Goal: Task Accomplishment & Management: Complete application form

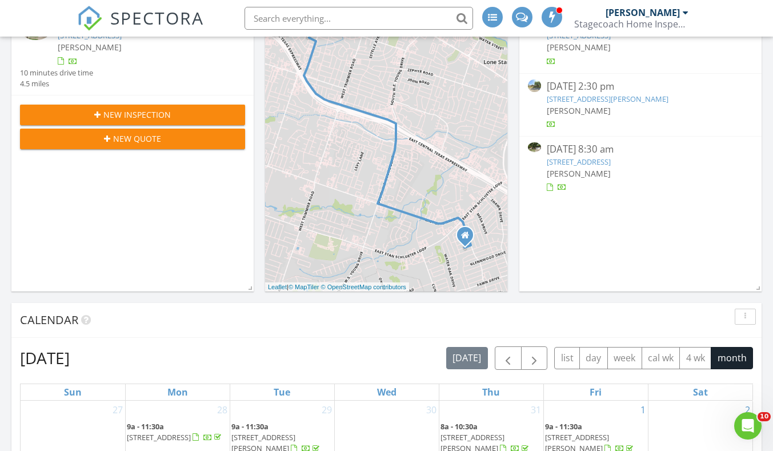
click at [188, 109] on div "New Inspection" at bounding box center [132, 115] width 207 height 12
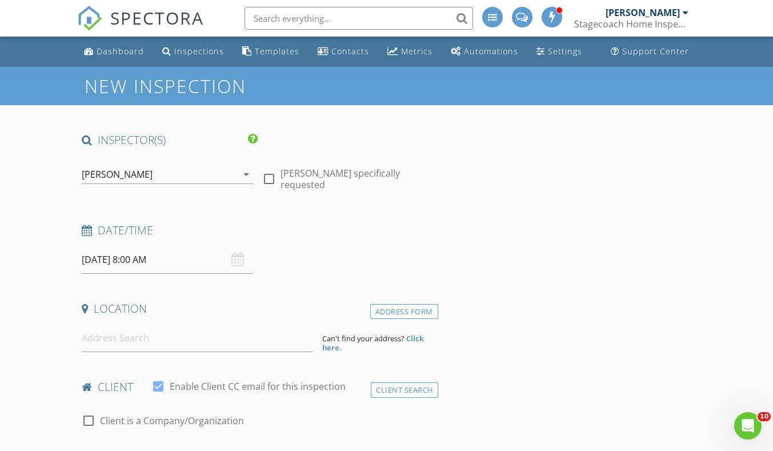
click at [135, 251] on input "08/28/2025 8:00 AM" at bounding box center [167, 260] width 171 height 28
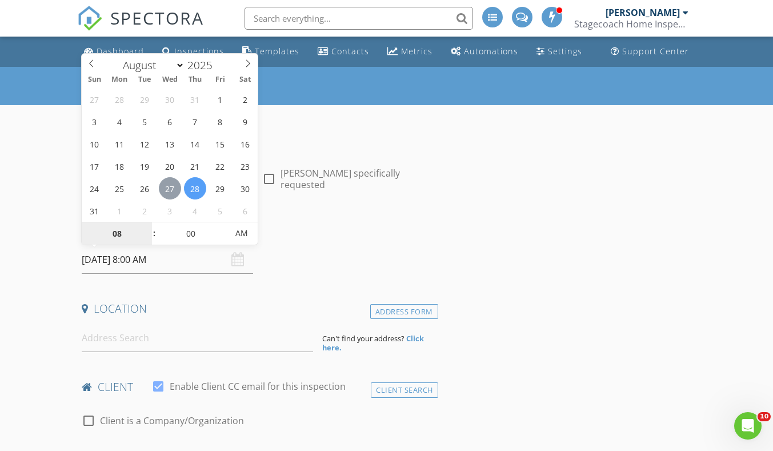
type input "08/27/2025 8:00 AM"
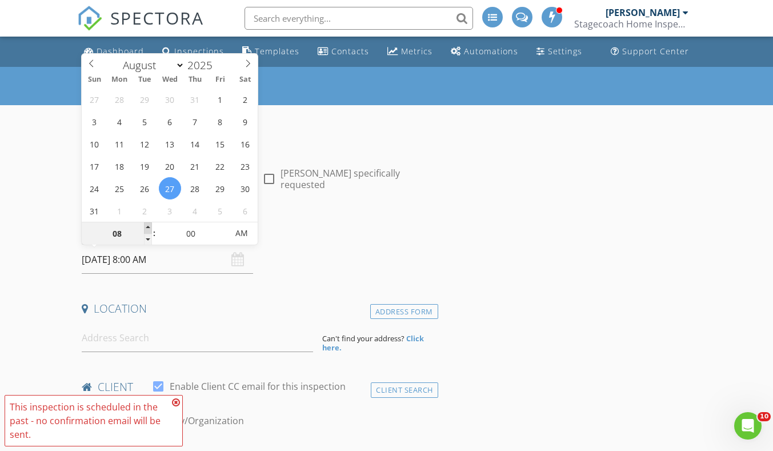
type input "09"
type input "08/27/2025 9:00 AM"
click at [149, 226] on span at bounding box center [148, 227] width 8 height 11
type input "10"
type input "08/27/2025 10:00 AM"
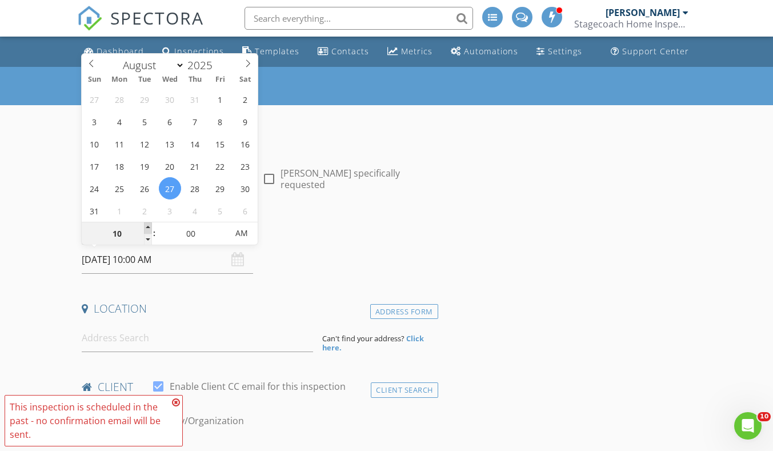
click at [149, 226] on span at bounding box center [148, 227] width 8 height 11
type input "11"
type input "08/27/2025 11:00 AM"
click at [149, 226] on span at bounding box center [148, 227] width 8 height 11
type input "12"
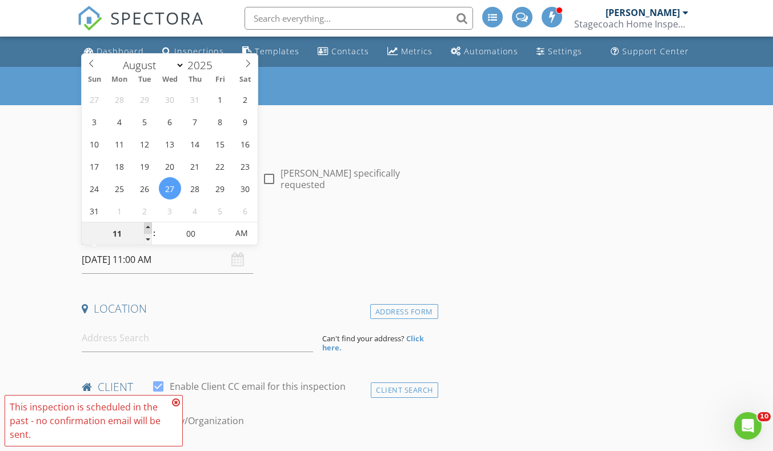
type input "08/27/2025 12:00 PM"
click at [149, 226] on span at bounding box center [148, 227] width 8 height 11
type input "01"
type input "08/27/2025 1:00 PM"
click at [149, 226] on span at bounding box center [148, 227] width 8 height 11
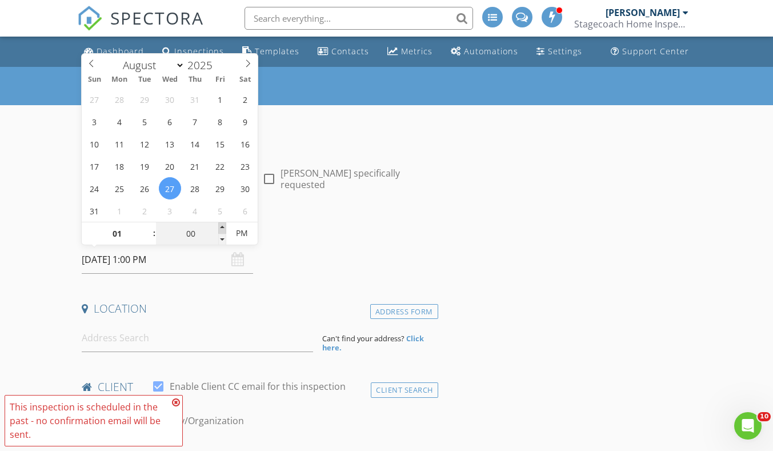
type input "05"
type input "08/27/2025 1:05 PM"
click at [222, 223] on span at bounding box center [222, 227] width 8 height 11
type input "10"
type input "08/27/2025 1:10 PM"
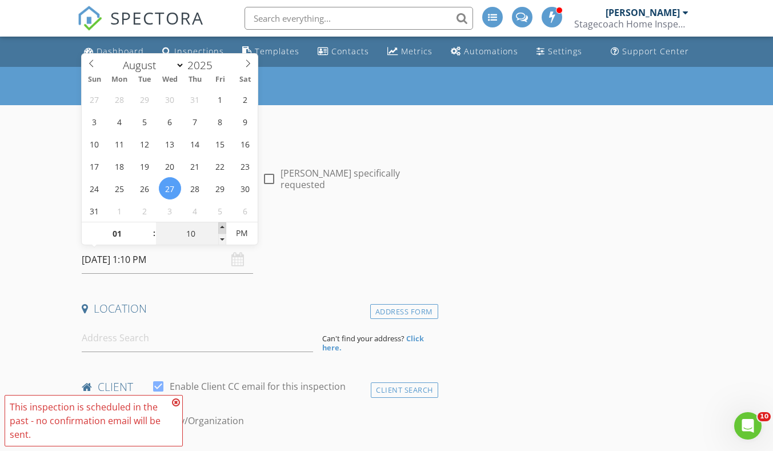
click at [222, 223] on span at bounding box center [222, 227] width 8 height 11
type input "15"
type input "08/27/2025 1:15 PM"
click at [222, 223] on span at bounding box center [222, 227] width 8 height 11
type input "20"
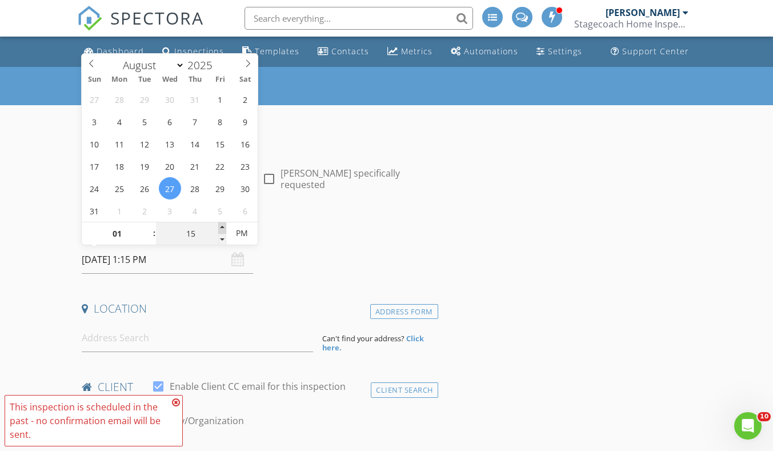
type input "08/27/2025 1:20 PM"
click at [222, 223] on span at bounding box center [222, 227] width 8 height 11
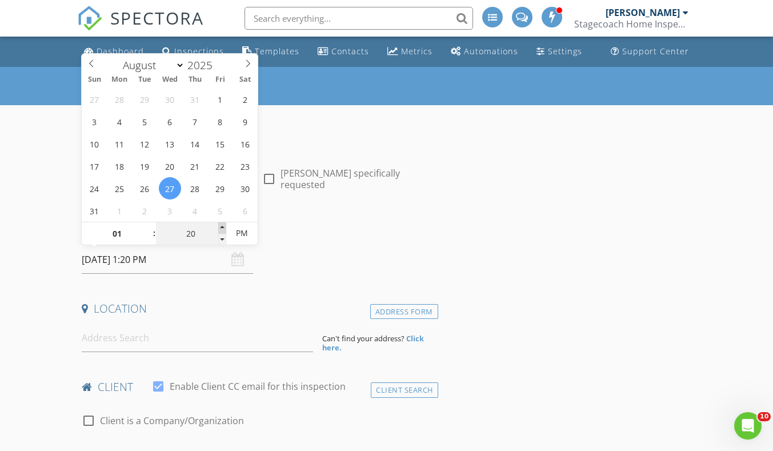
type input "25"
type input "08/27/2025 1:25 PM"
click at [222, 223] on span at bounding box center [222, 227] width 8 height 11
type input "30"
type input "[DATE] 1:30 PM"
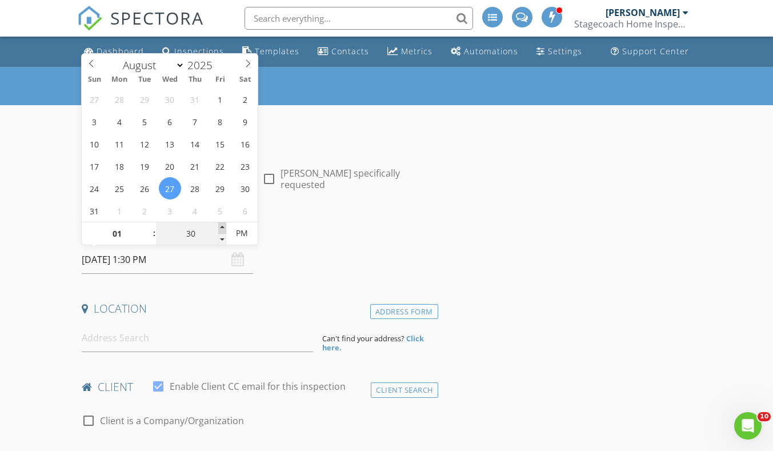
click at [222, 223] on span at bounding box center [222, 227] width 8 height 11
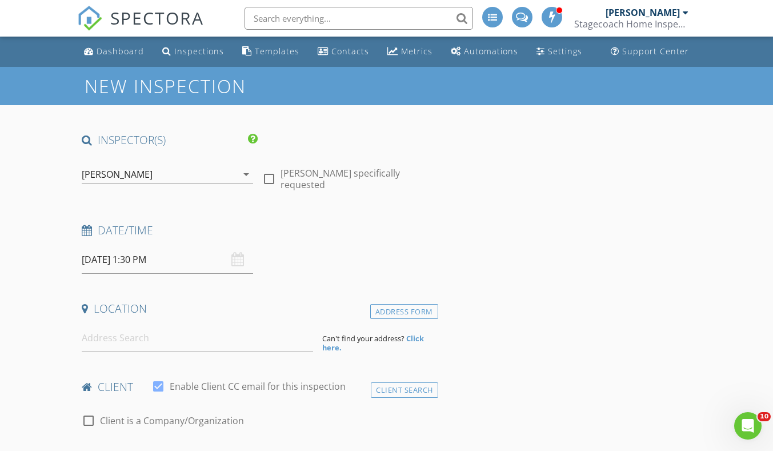
click at [201, 321] on div "Location" at bounding box center [257, 312] width 361 height 23
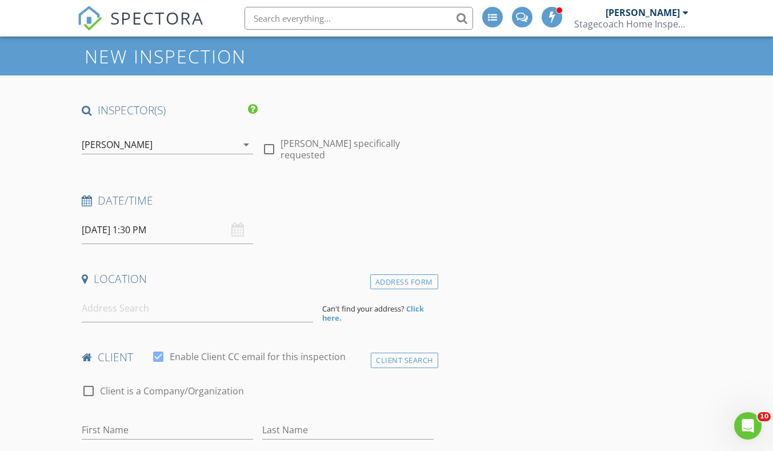
scroll to position [27, 0]
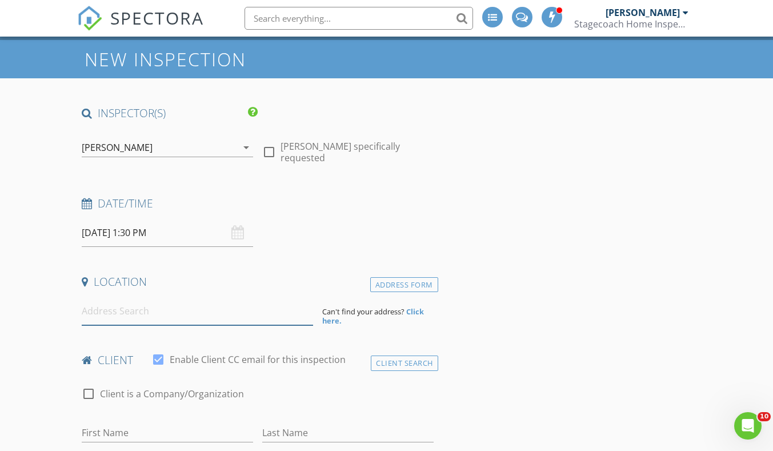
click at [217, 322] on input at bounding box center [197, 311] width 231 height 28
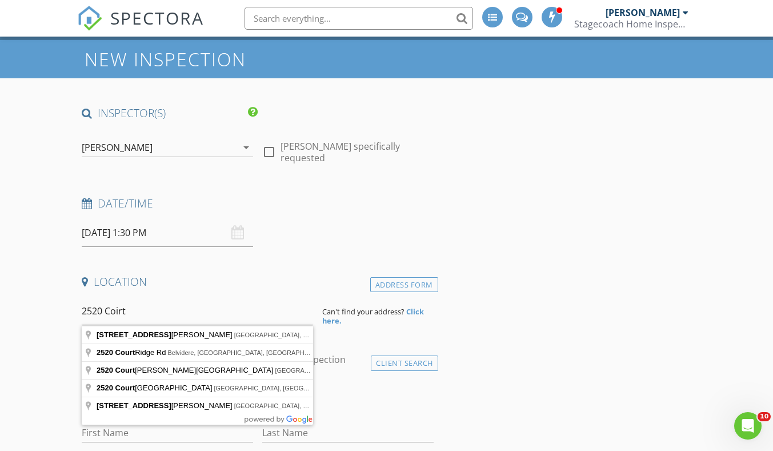
type input "2520 Court Ridge Rd, Belvidere, IL, USA"
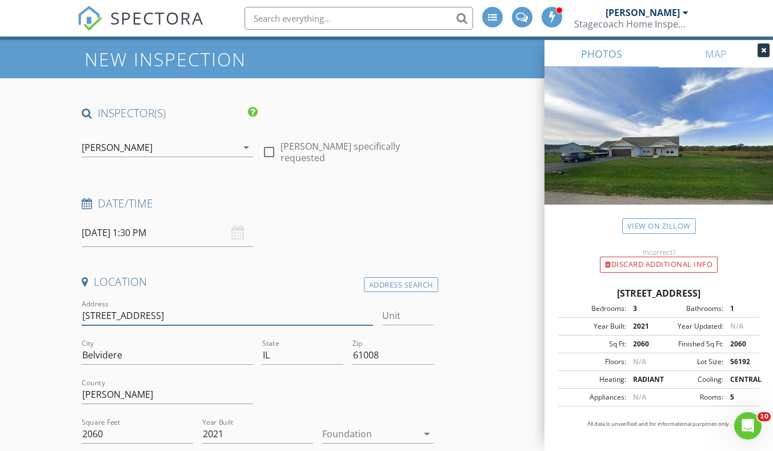
click at [201, 321] on input "2520 Court Ridge Rd" at bounding box center [227, 315] width 291 height 19
type input "2520 Co"
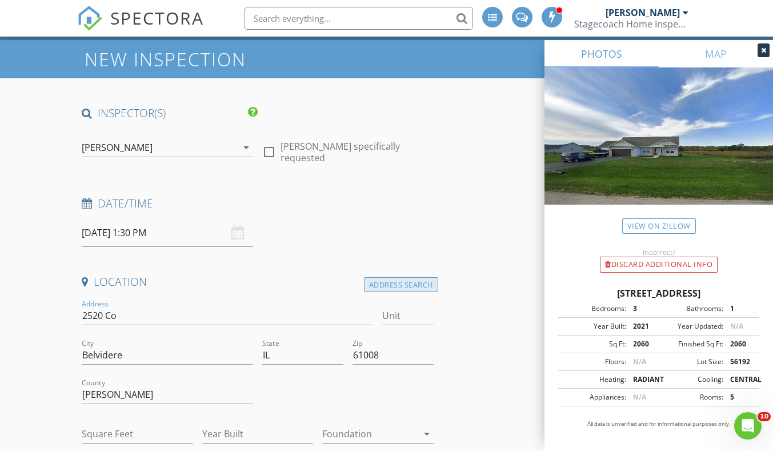
click at [415, 287] on div "Address Search" at bounding box center [401, 284] width 74 height 15
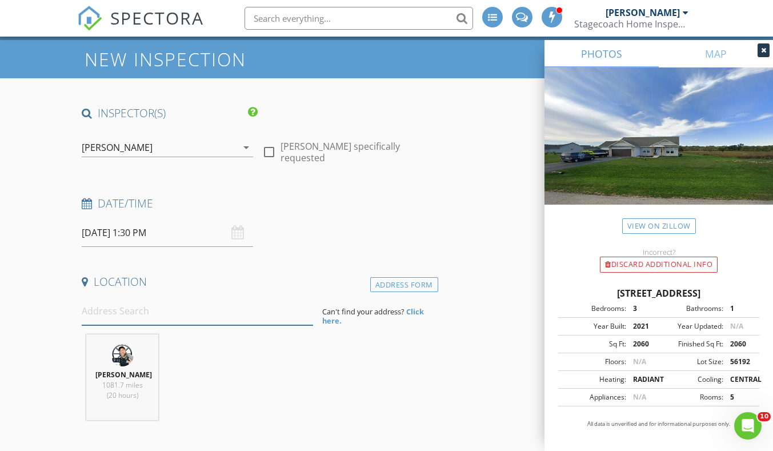
click at [234, 308] on input at bounding box center [197, 311] width 231 height 28
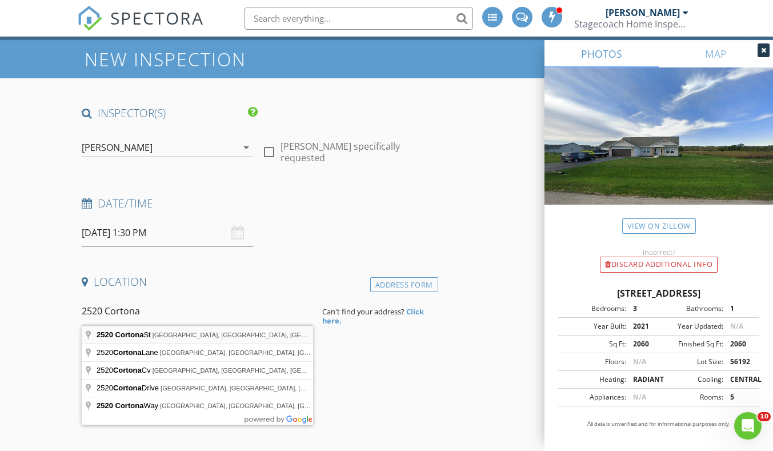
type input "2520 Cortona St, Harker Heights, TX, USA"
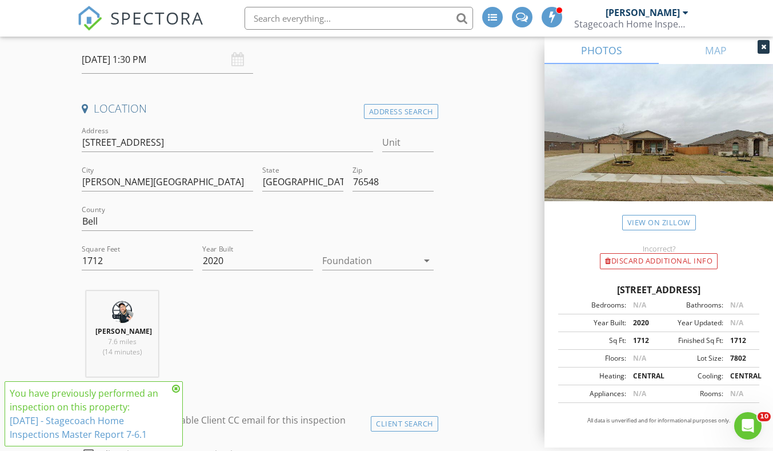
scroll to position [211, 0]
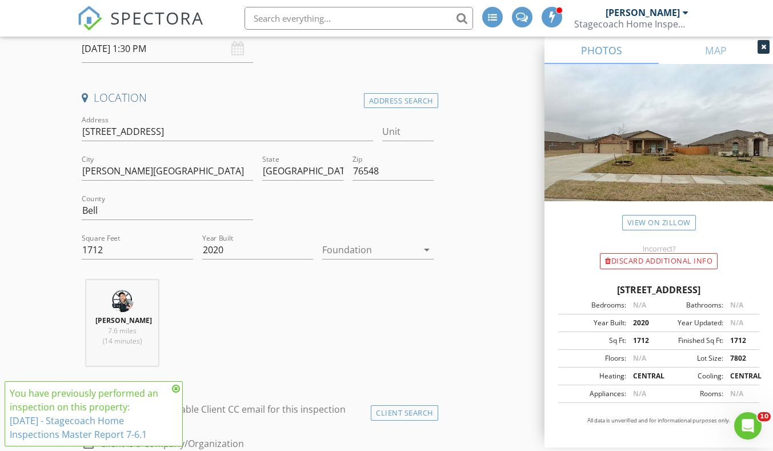
click at [386, 255] on div at bounding box center [369, 250] width 95 height 18
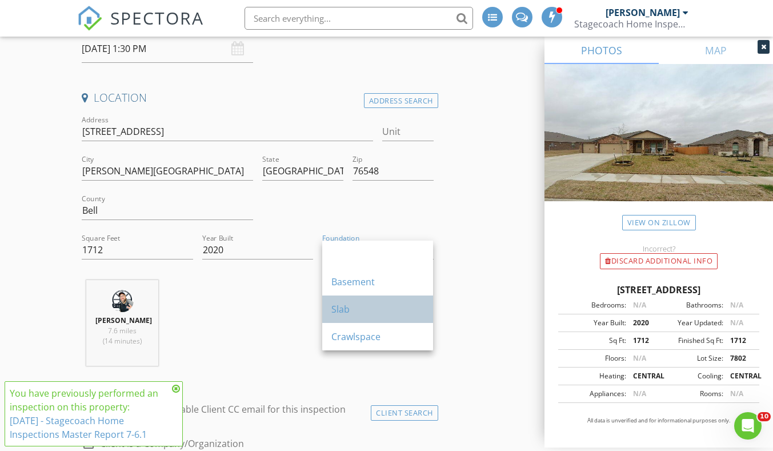
click at [371, 305] on div "Slab" at bounding box center [377, 309] width 93 height 14
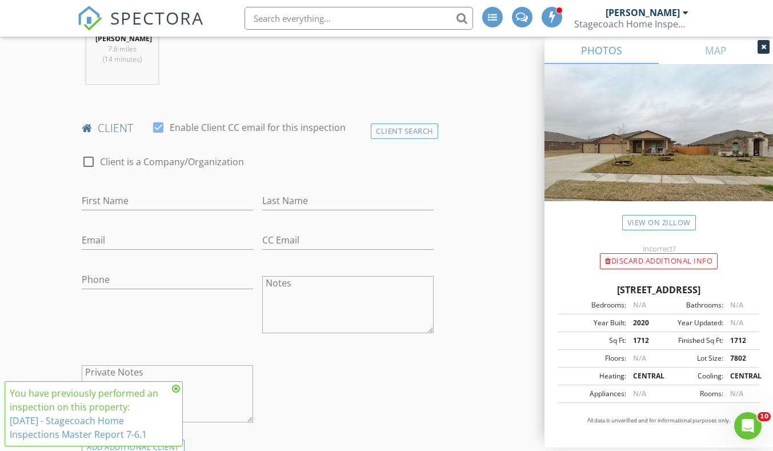
scroll to position [505, 0]
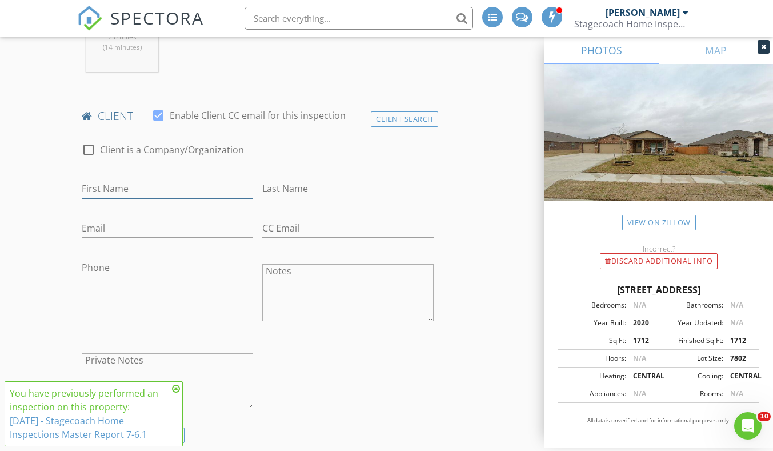
click at [195, 190] on input "First Name" at bounding box center [167, 188] width 171 height 19
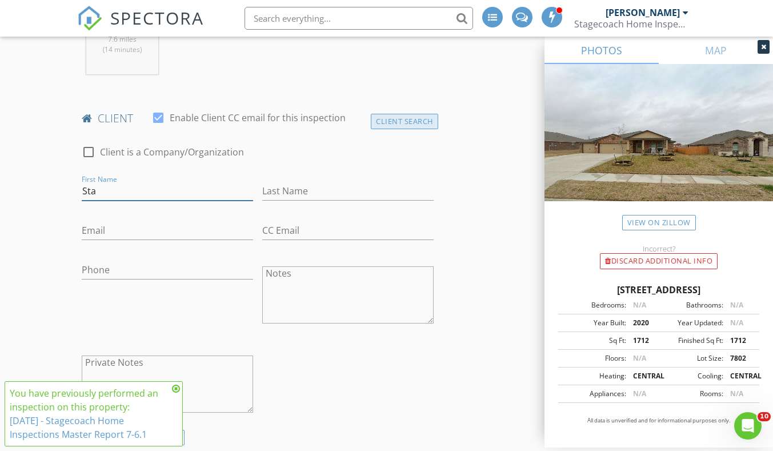
type input "Sta"
click at [416, 122] on div "Client Search" at bounding box center [404, 121] width 67 height 15
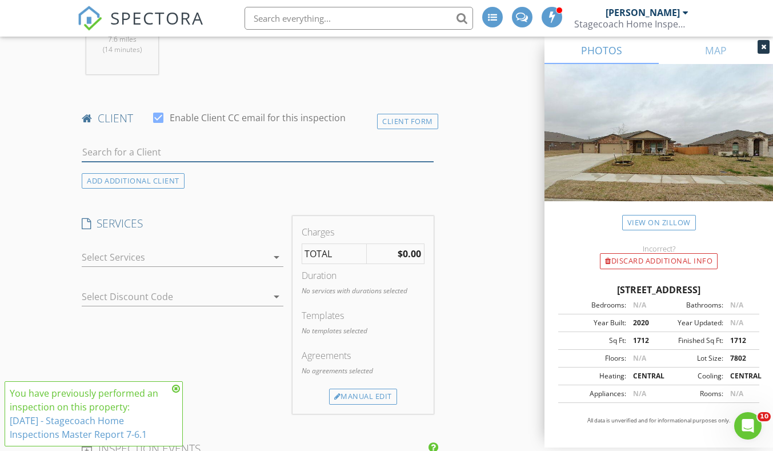
click at [281, 155] on input "text" at bounding box center [257, 152] width 351 height 19
type input "stacey"
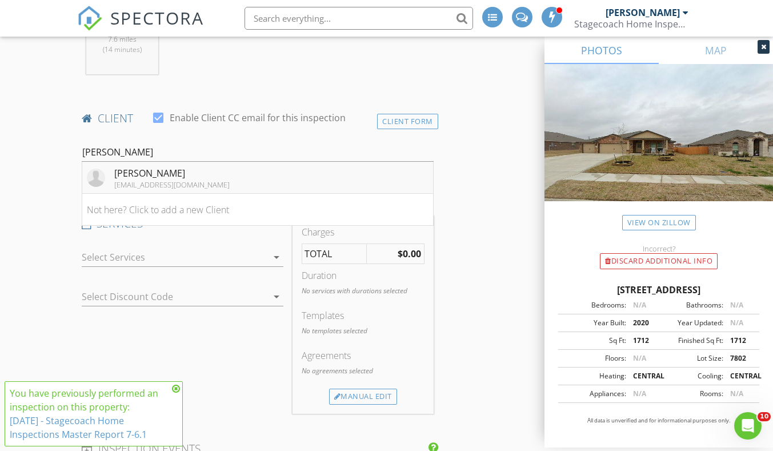
click at [303, 187] on li "Stacey Shaw staceyshaw228@gmail.com" at bounding box center [257, 178] width 350 height 32
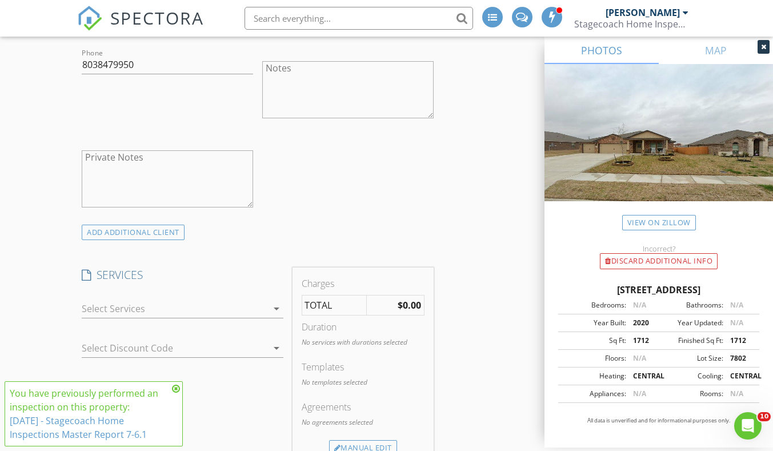
scroll to position [768, 0]
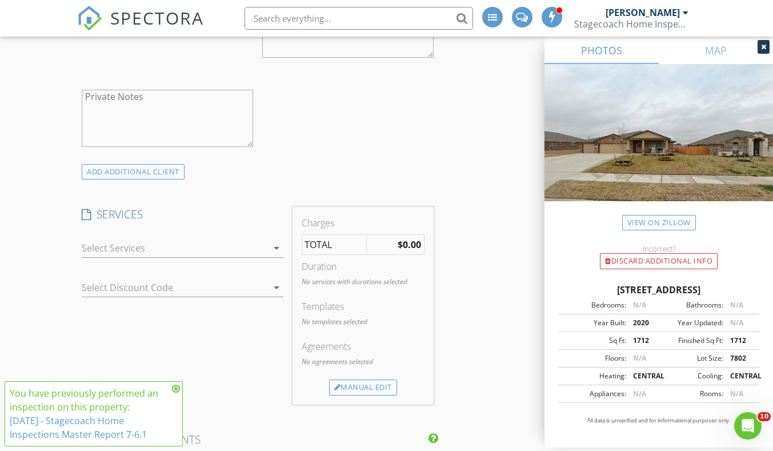
click at [179, 392] on icon at bounding box center [176, 388] width 8 height 9
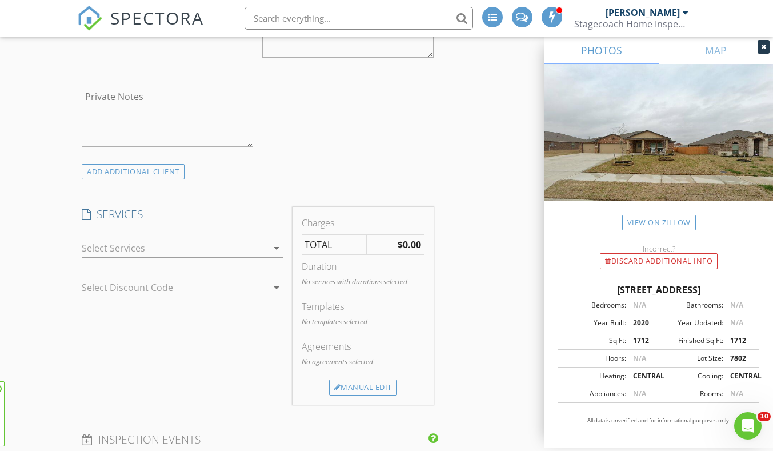
click at [246, 243] on div at bounding box center [174, 248] width 185 height 18
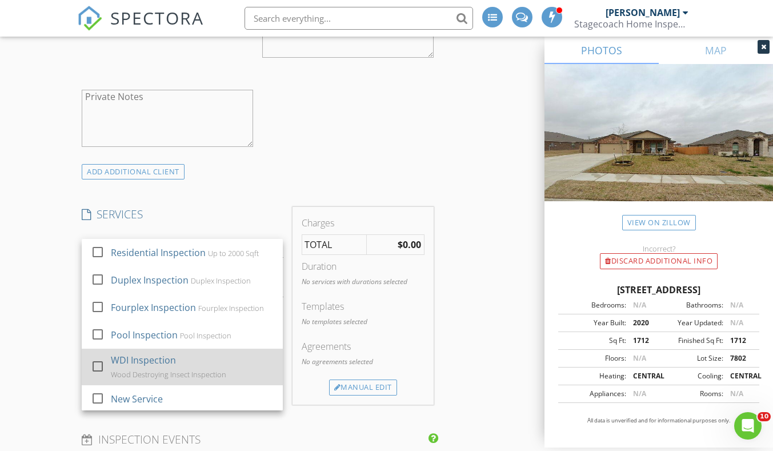
click at [171, 363] on div "WDI Inspection" at bounding box center [143, 360] width 65 height 14
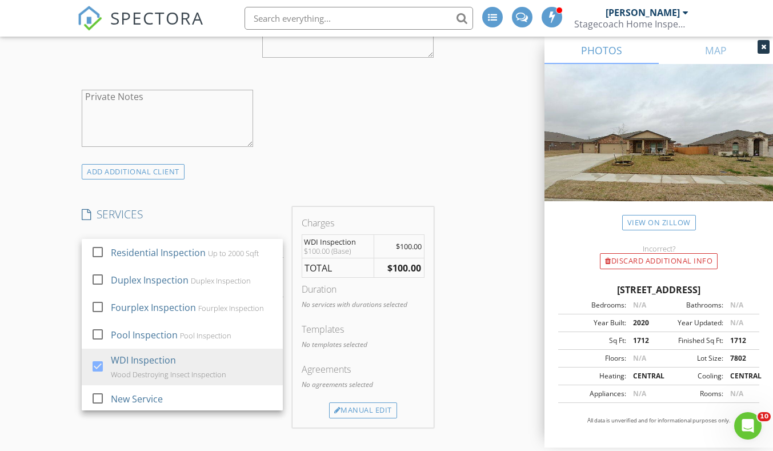
click at [502, 384] on div "INSPECTOR(S) check_box Joseph Heflin PRIMARY Joseph Heflin arrow_drop_down chec…" at bounding box center [386, 367] width 618 height 2005
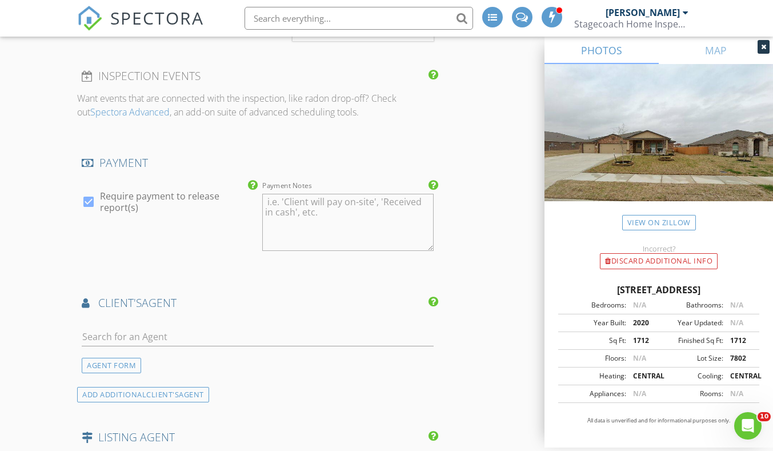
scroll to position [1186, 0]
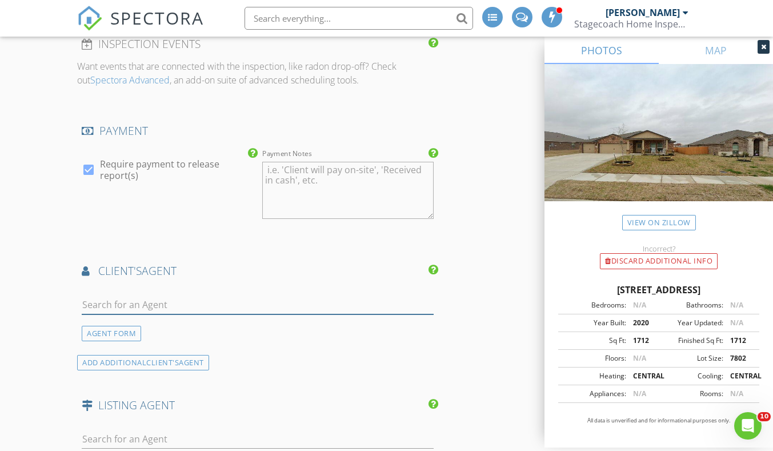
click at [215, 302] on input "text" at bounding box center [257, 304] width 351 height 19
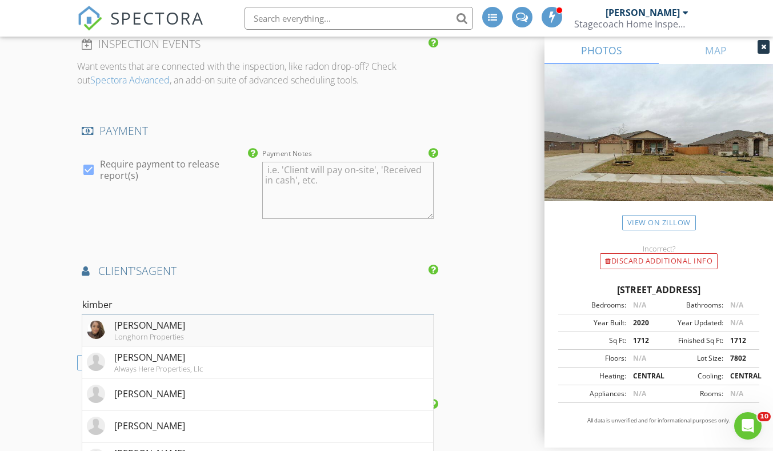
type input "kimber"
click at [227, 336] on li "Kimberly Holland Longhorn Properties" at bounding box center [257, 330] width 350 height 32
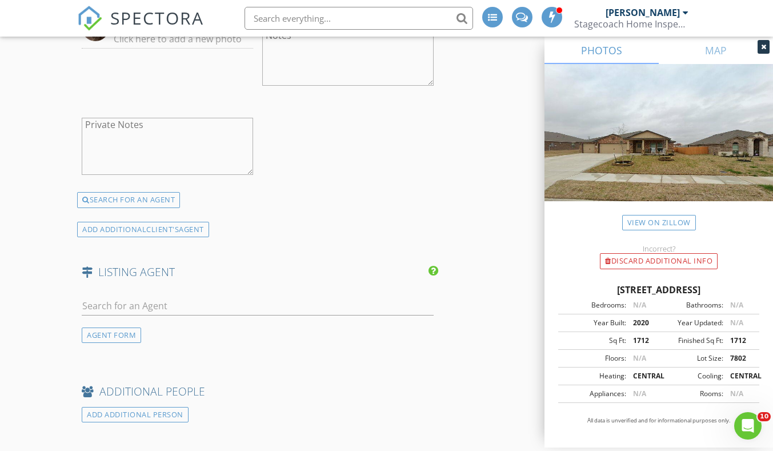
scroll to position [1625, 0]
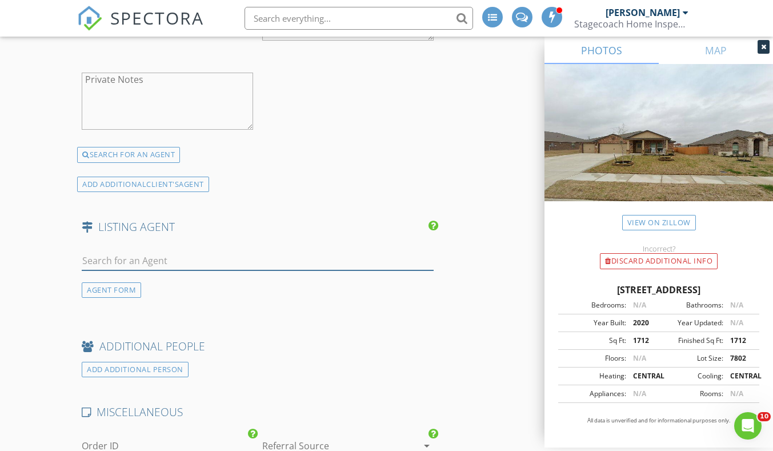
click at [299, 262] on input "text" at bounding box center [257, 260] width 351 height 19
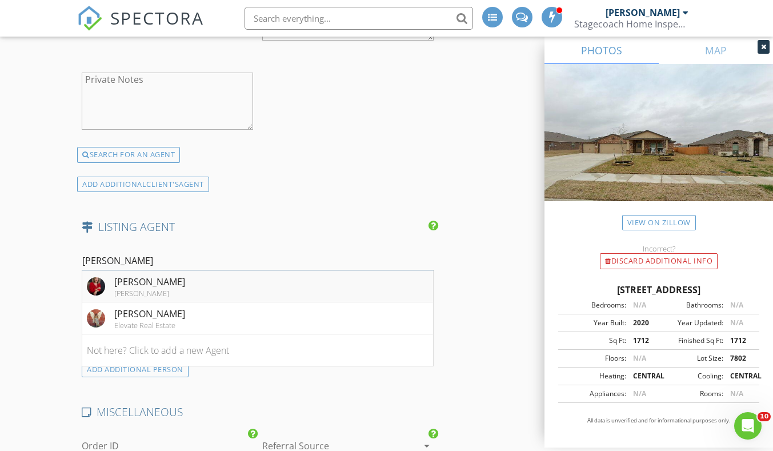
type input "blan"
click at [198, 289] on li "Blanca Flores Keller Williams" at bounding box center [257, 286] width 350 height 32
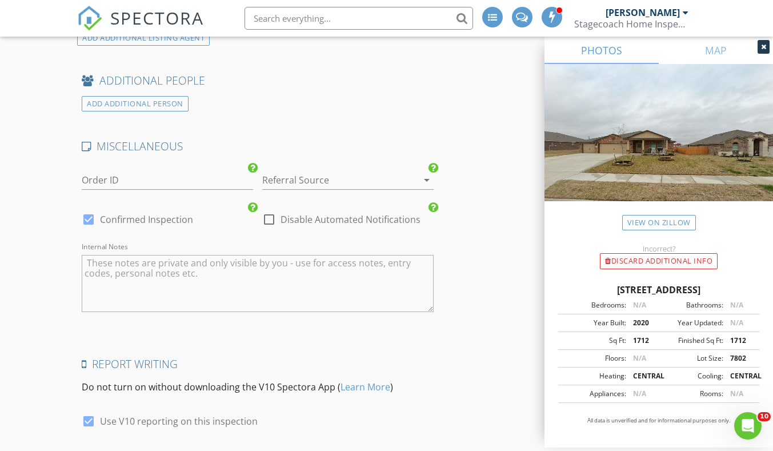
scroll to position [2249, 0]
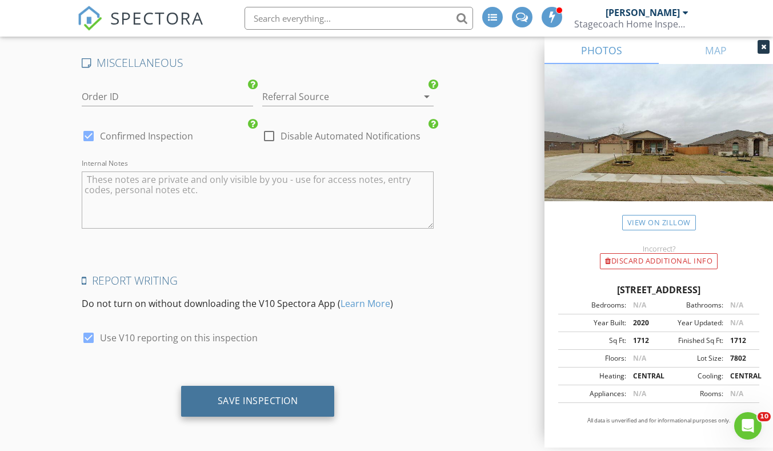
click at [198, 394] on div "Save Inspection" at bounding box center [258, 401] width 154 height 31
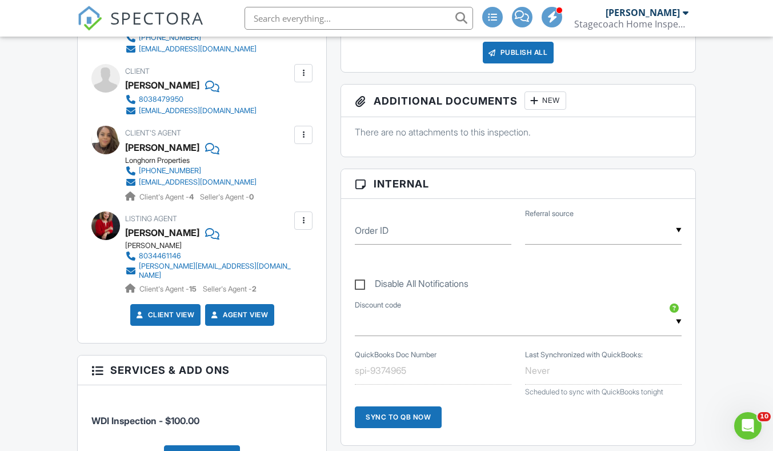
scroll to position [408, 0]
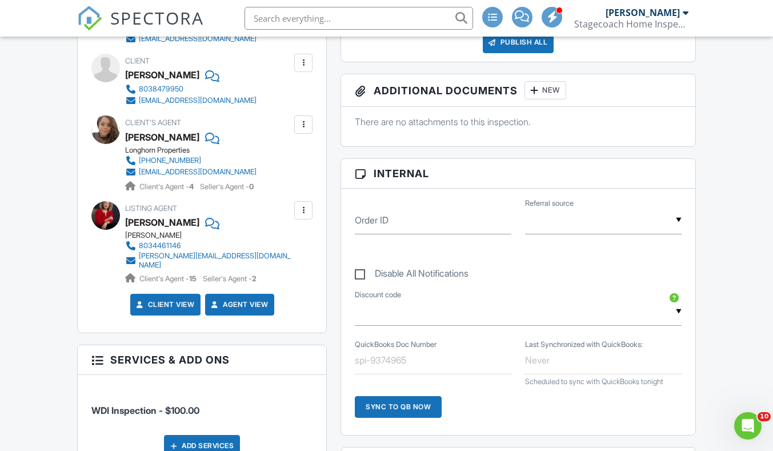
drag, startPoint x: 195, startPoint y: 239, endPoint x: 174, endPoint y: 245, distance: 22.3
click at [174, 245] on div "[PERSON_NAME] 8034461146 [PERSON_NAME][EMAIL_ADDRESS][DOMAIN_NAME] Client's Age…" at bounding box center [212, 257] width 175 height 53
drag, startPoint x: 174, startPoint y: 245, endPoint x: 83, endPoint y: 241, distance: 91.0
click at [83, 241] on div "Inspector [PERSON_NAME] [PHONE_NUMBER] [EMAIL_ADDRESS][DOMAIN_NAME] Make Invisi…" at bounding box center [202, 157] width 249 height 349
drag, startPoint x: 205, startPoint y: 235, endPoint x: 183, endPoint y: 247, distance: 24.5
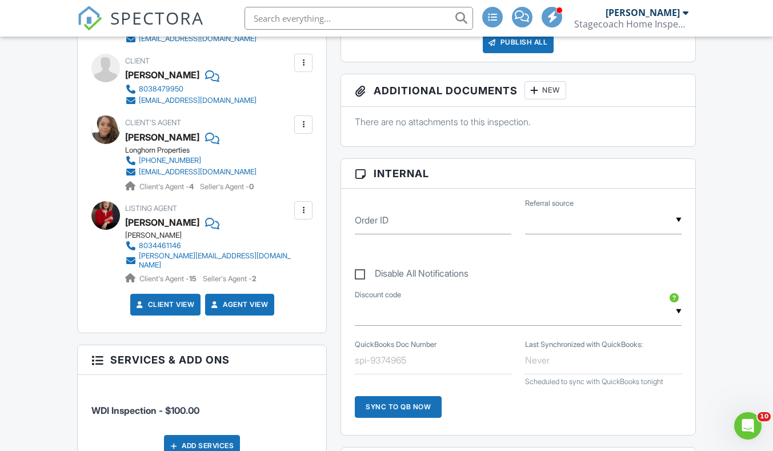
click at [183, 247] on div "[PERSON_NAME] 8034461146 [PERSON_NAME][EMAIL_ADDRESS][DOMAIN_NAME] Client's Age…" at bounding box center [212, 257] width 175 height 53
copy div "8034461146"
click at [0, 271] on div "Dashboard Inspections Templates Contacts Metrics Automations Settings Support C…" at bounding box center [386, 428] width 773 height 1598
drag, startPoint x: 272, startPoint y: 254, endPoint x: 192, endPoint y: 249, distance: 80.2
click at [192, 249] on div "Listing Agent [PERSON_NAME] [PERSON_NAME] 8034461146 [PERSON_NAME][EMAIL_ADDRES…" at bounding box center [235, 242] width 221 height 83
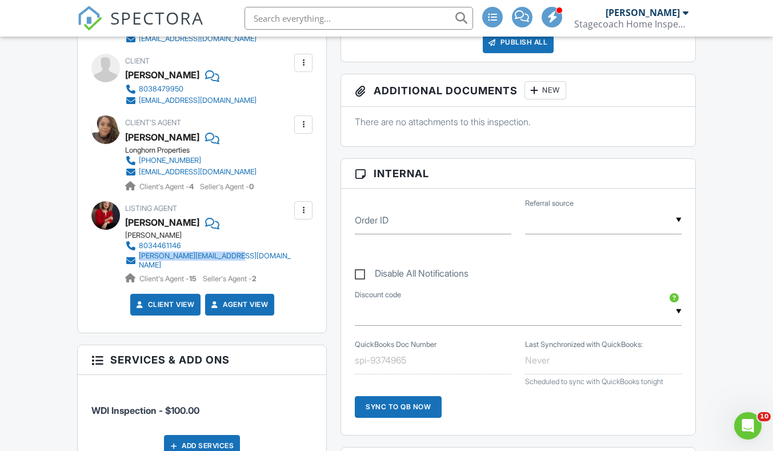
copy div "[PERSON_NAME][EMAIL_ADDRESS][DOMAIN_NAME]"
